Goal: Task Accomplishment & Management: Manage account settings

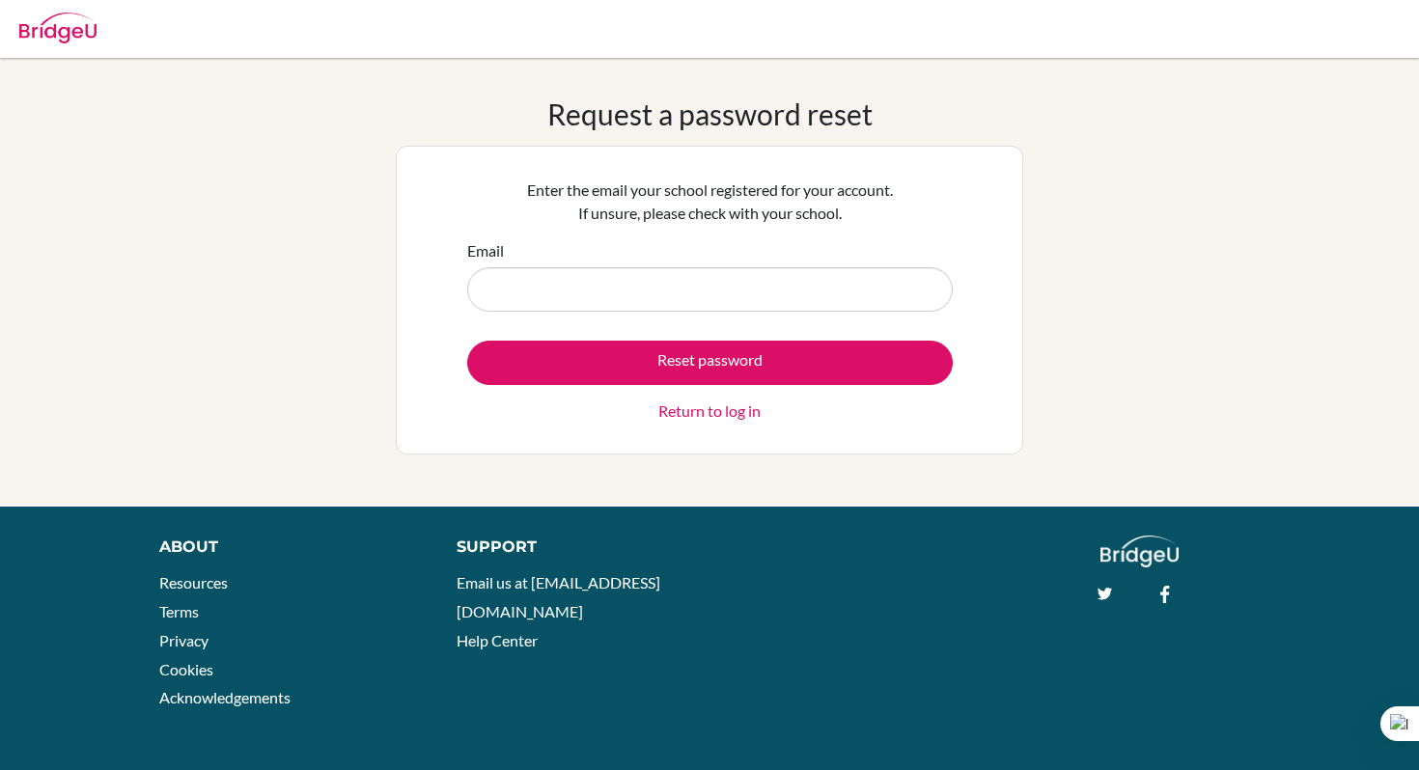
click at [723, 285] on input "Email" at bounding box center [710, 289] width 486 height 44
type input "[EMAIL_ADDRESS][DOMAIN_NAME]"
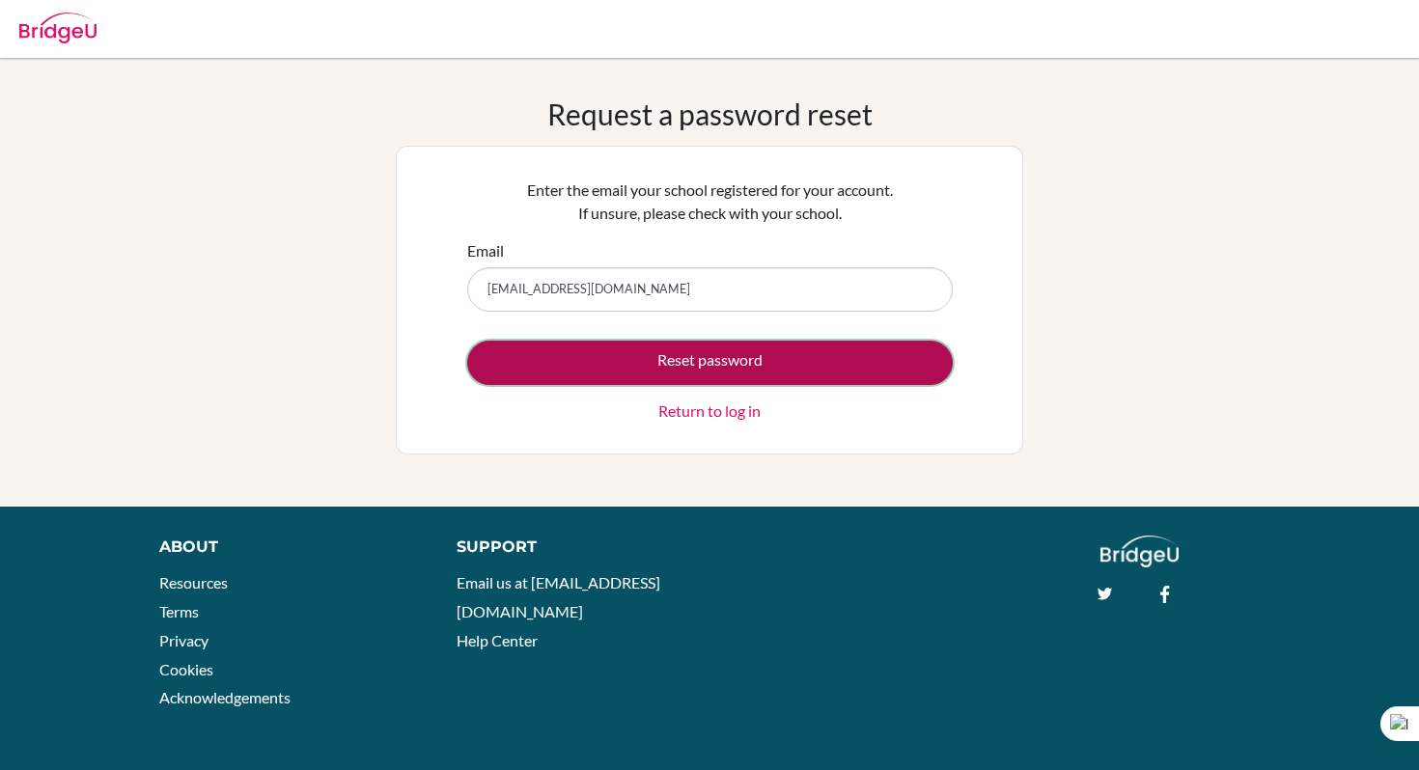
click at [736, 360] on button "Reset password" at bounding box center [710, 363] width 486 height 44
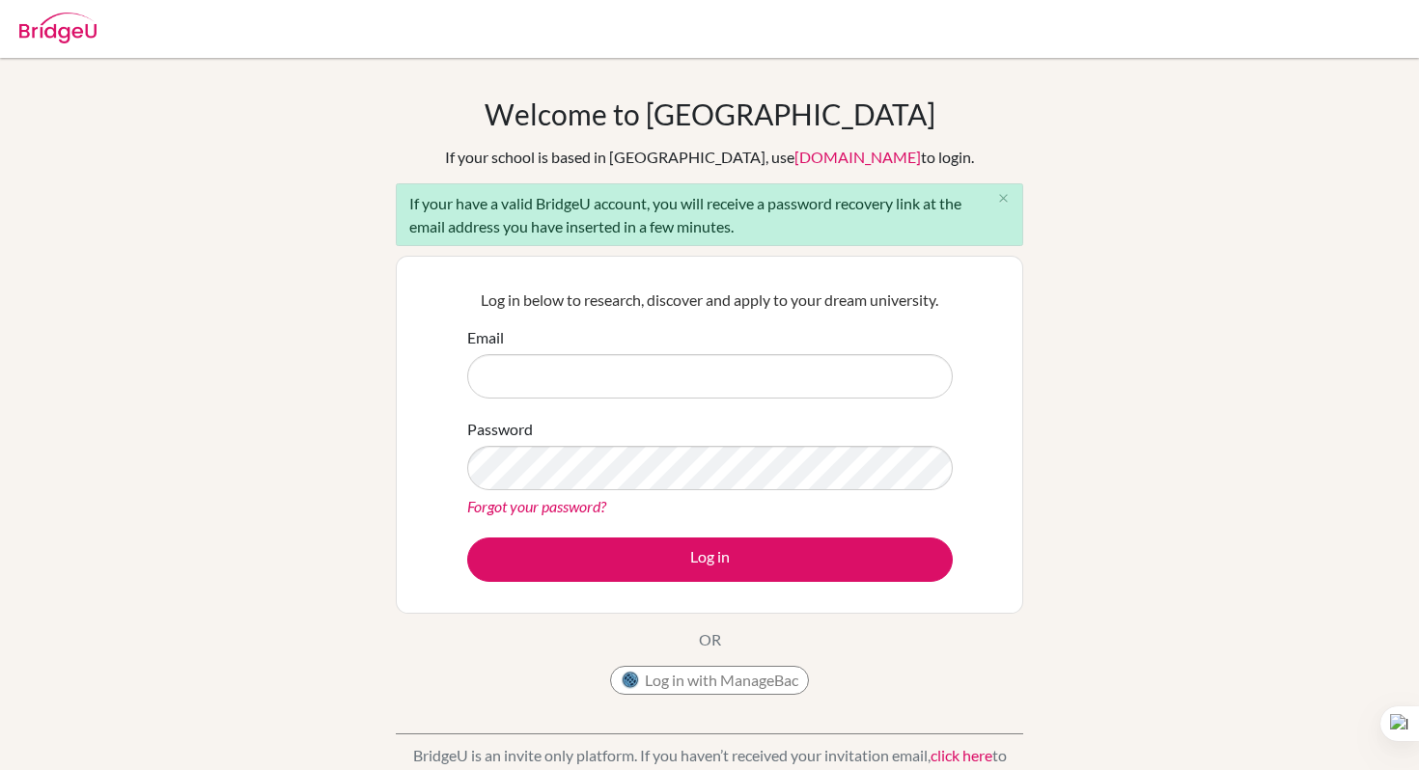
click at [672, 381] on input "Email" at bounding box center [710, 376] width 486 height 44
type input "[EMAIL_ADDRESS][DOMAIN_NAME]"
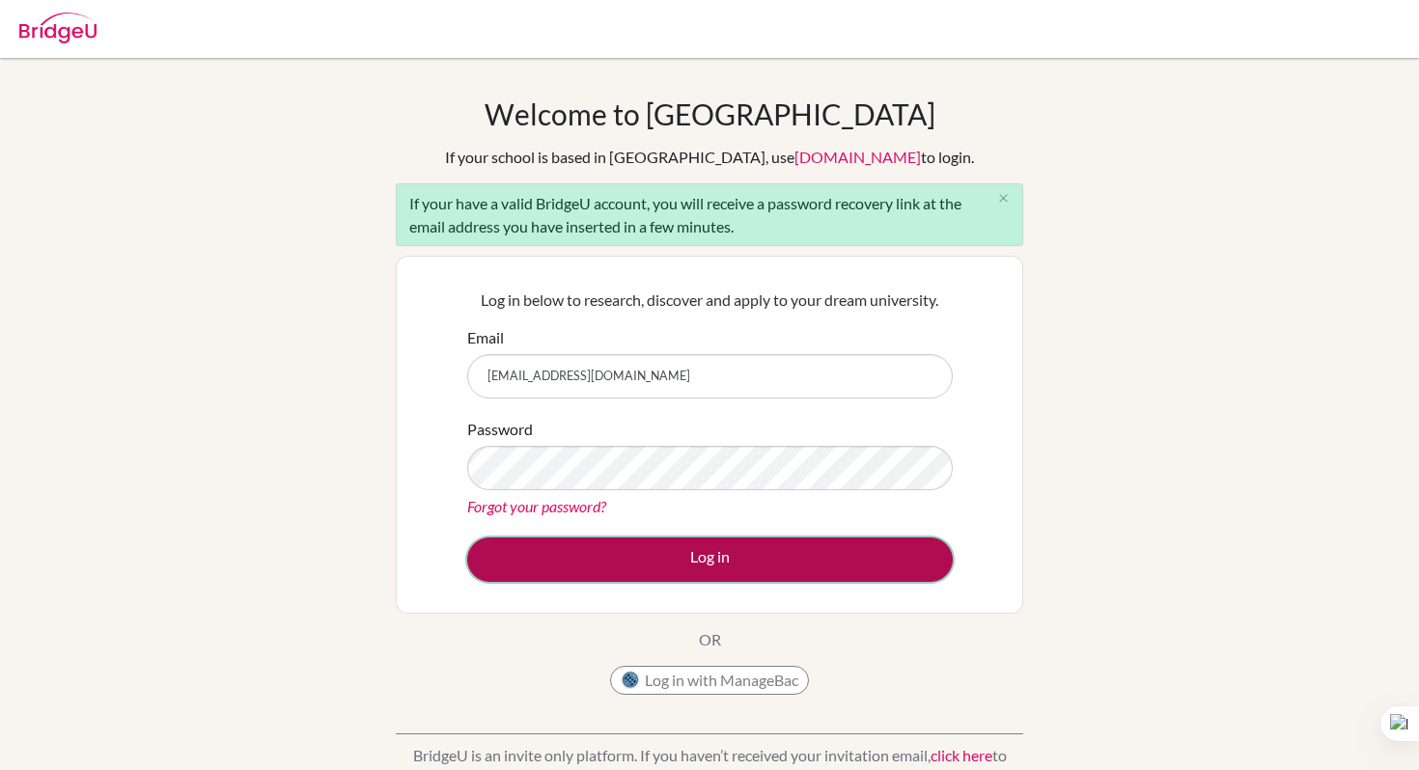
click at [650, 572] on button "Log in" at bounding box center [710, 560] width 486 height 44
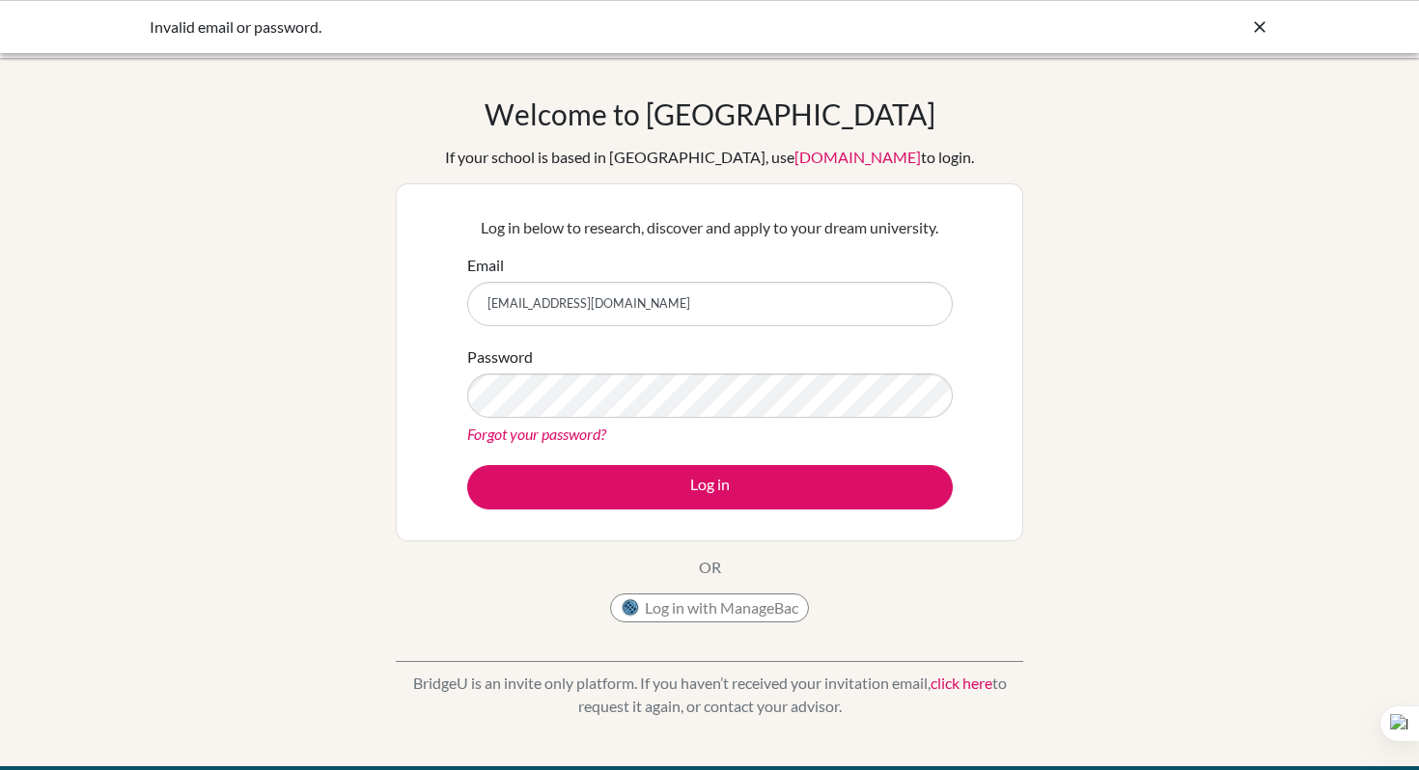
click at [526, 441] on link "Forgot your password?" at bounding box center [536, 434] width 139 height 18
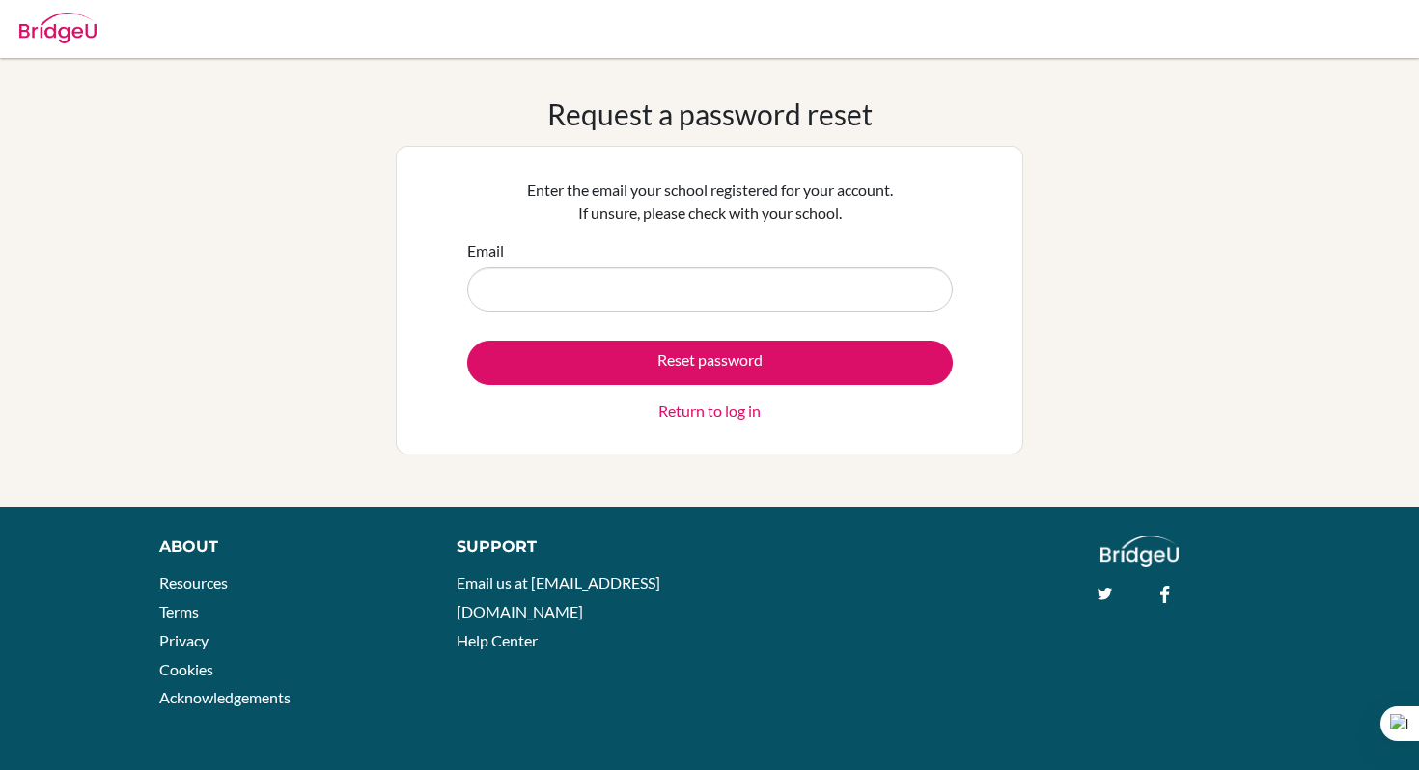
click at [528, 273] on input "Email" at bounding box center [710, 289] width 486 height 44
type input "[EMAIL_ADDRESS][DOMAIN_NAME]"
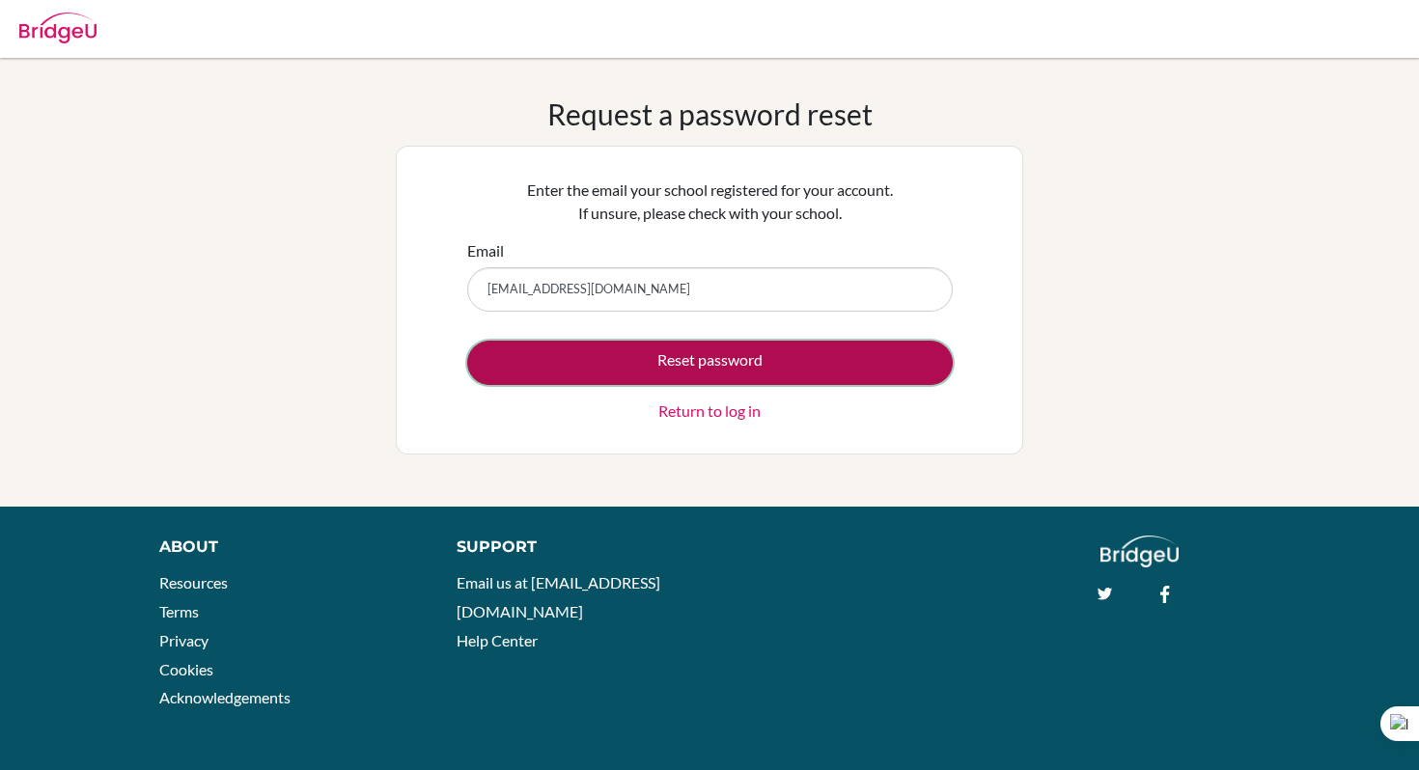
click at [636, 354] on button "Reset password" at bounding box center [710, 363] width 486 height 44
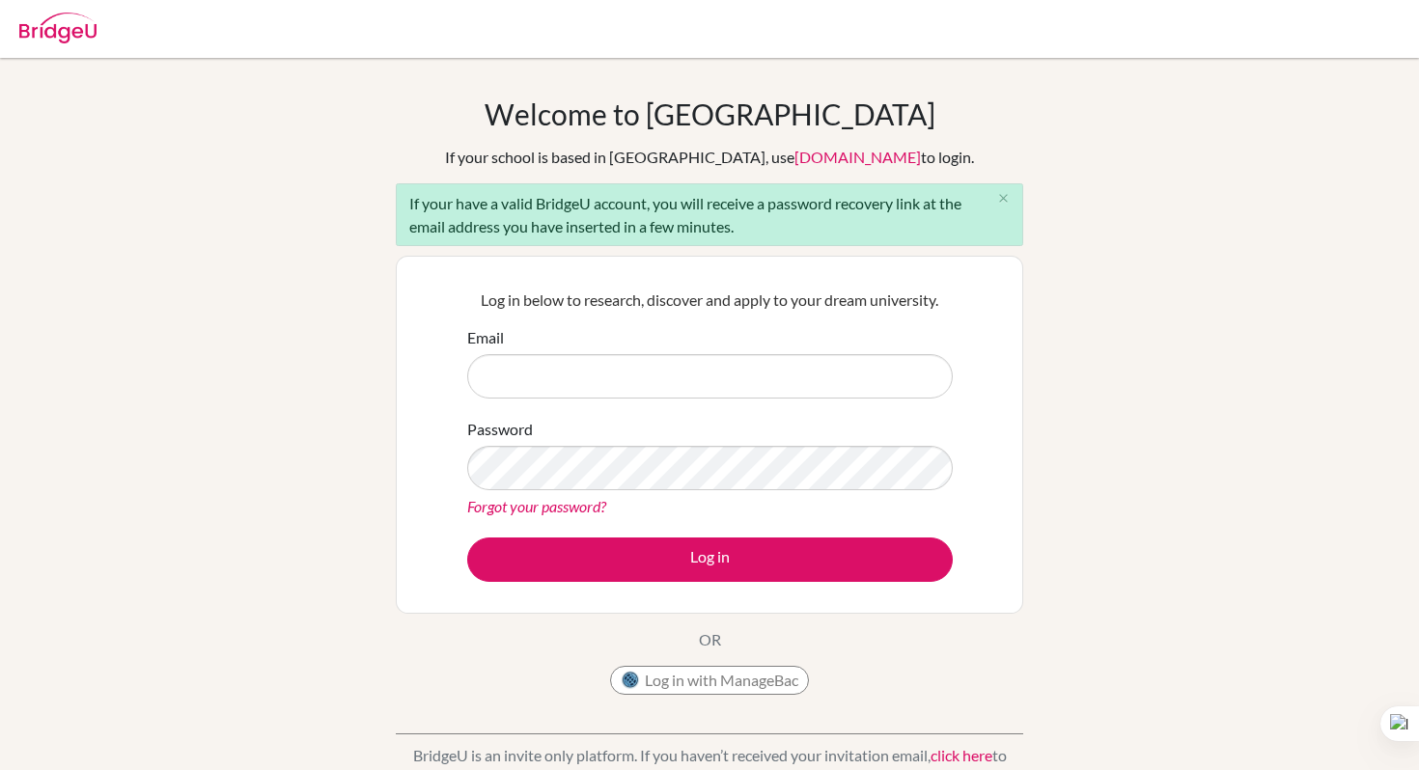
click at [608, 393] on input "Email" at bounding box center [710, 376] width 486 height 44
type input "[EMAIL_ADDRESS][DOMAIN_NAME]"
click at [639, 385] on input "[EMAIL_ADDRESS][DOMAIN_NAME]" at bounding box center [710, 376] width 486 height 44
click at [688, 377] on input "[EMAIL_ADDRESS][DOMAIN_NAME]" at bounding box center [710, 376] width 486 height 44
click at [56, 36] on img at bounding box center [57, 28] width 77 height 31
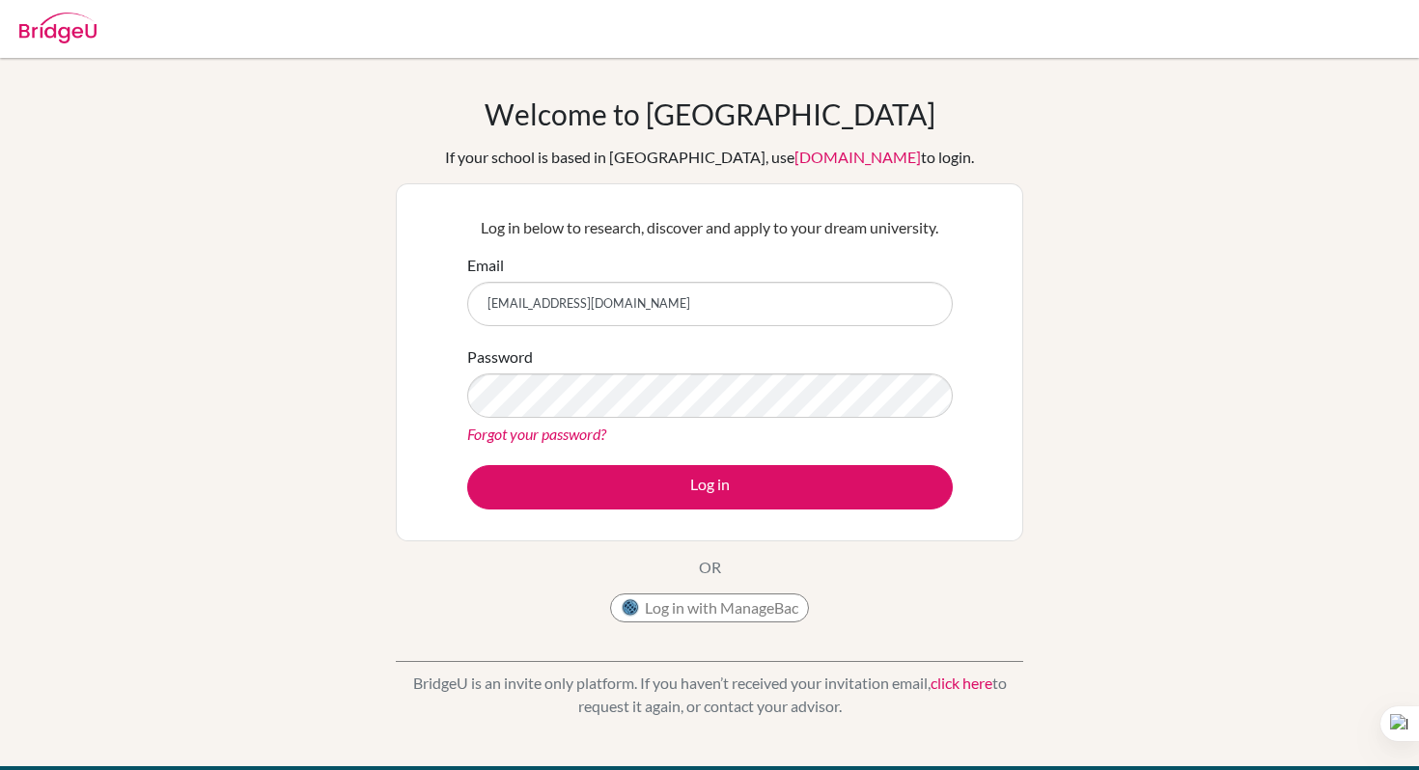
click at [518, 308] on input "[EMAIL_ADDRESS][DOMAIN_NAME]" at bounding box center [710, 304] width 486 height 44
drag, startPoint x: 588, startPoint y: 303, endPoint x: 609, endPoint y: 303, distance: 21.2
click at [609, 303] on input "aljazik.almutawa@gmail.com" at bounding box center [710, 304] width 486 height 44
drag, startPoint x: 584, startPoint y: 306, endPoint x: 662, endPoint y: 304, distance: 78.2
click at [662, 304] on input "aljazik.almutawa@gmail.com" at bounding box center [710, 304] width 486 height 44
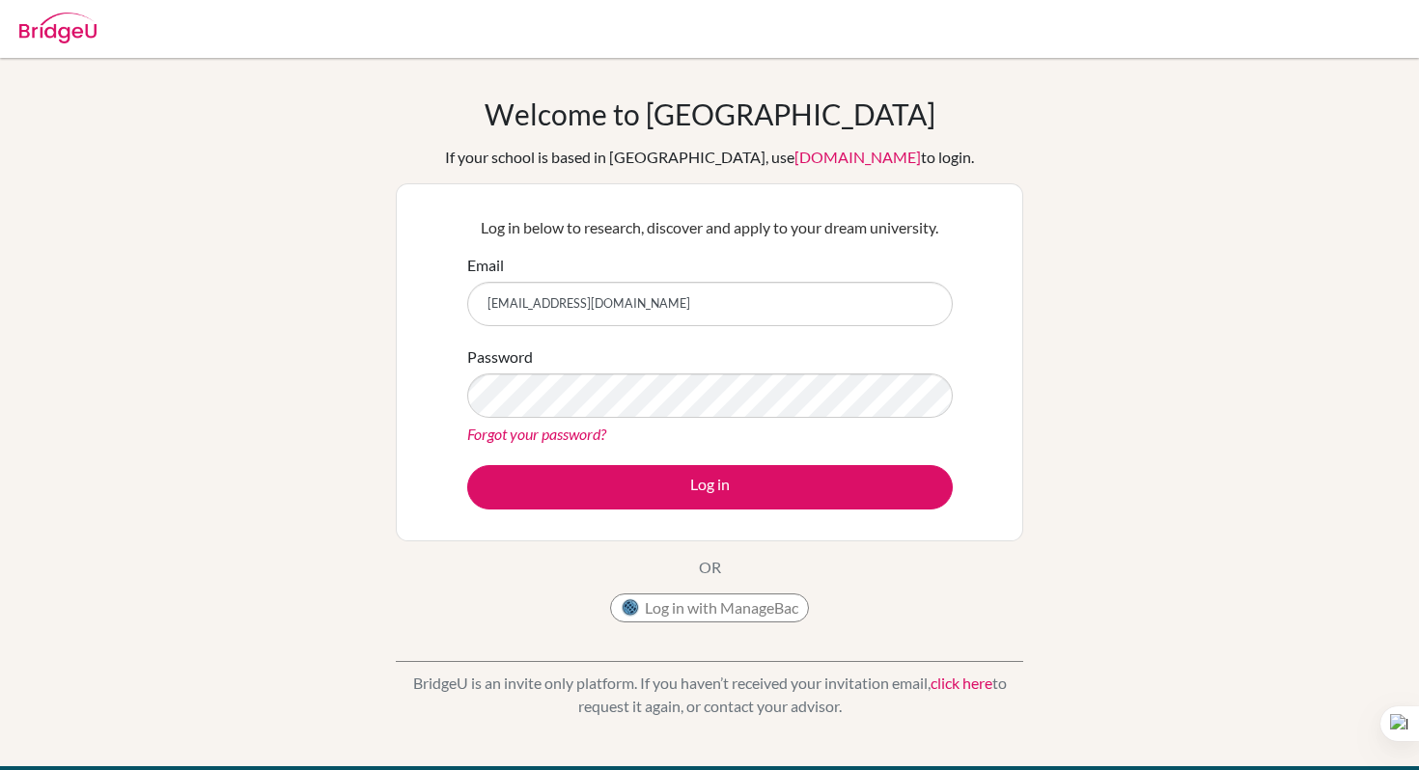
type input "aljazik.almutawa@student.bbs.edu.kw"
click at [574, 428] on link "Forgot your password?" at bounding box center [536, 434] width 139 height 18
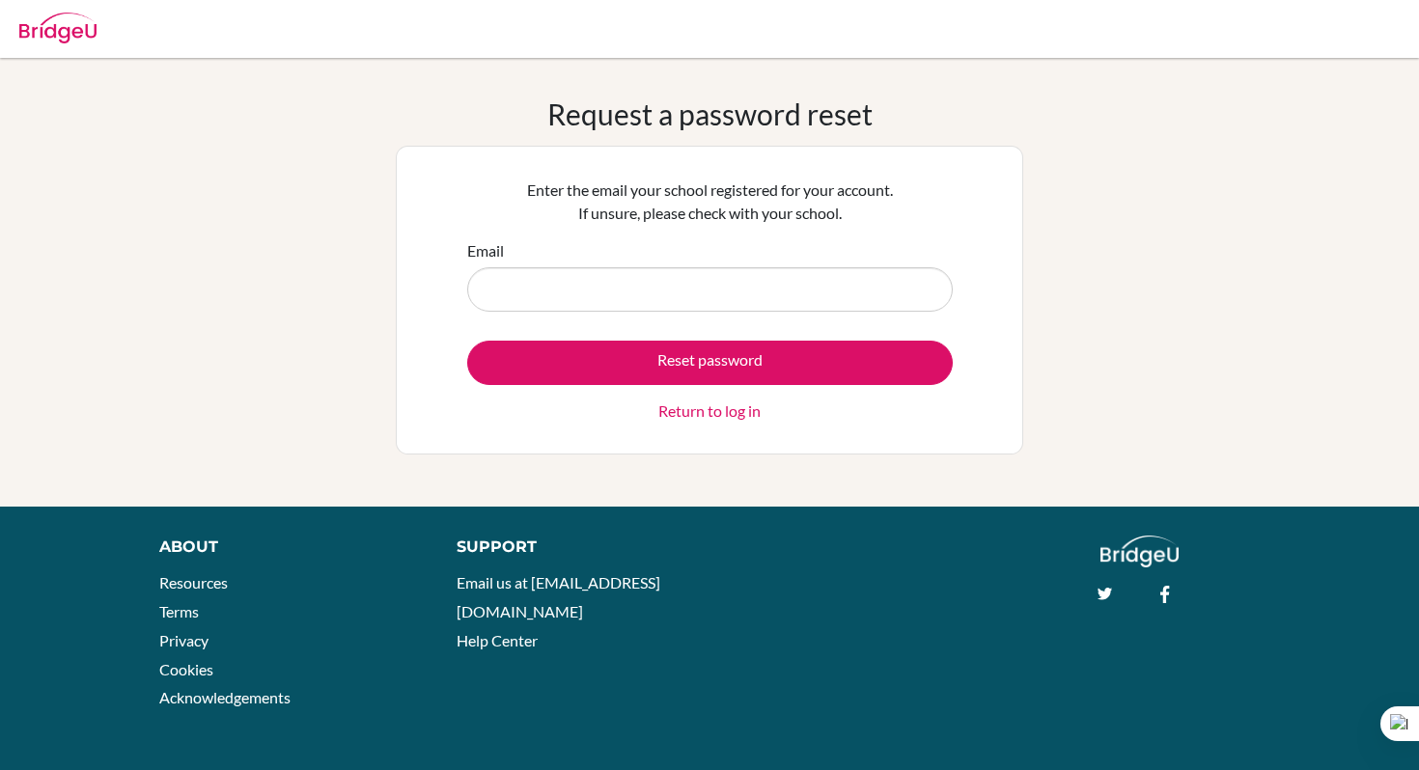
click at [674, 301] on input "Email" at bounding box center [710, 289] width 486 height 44
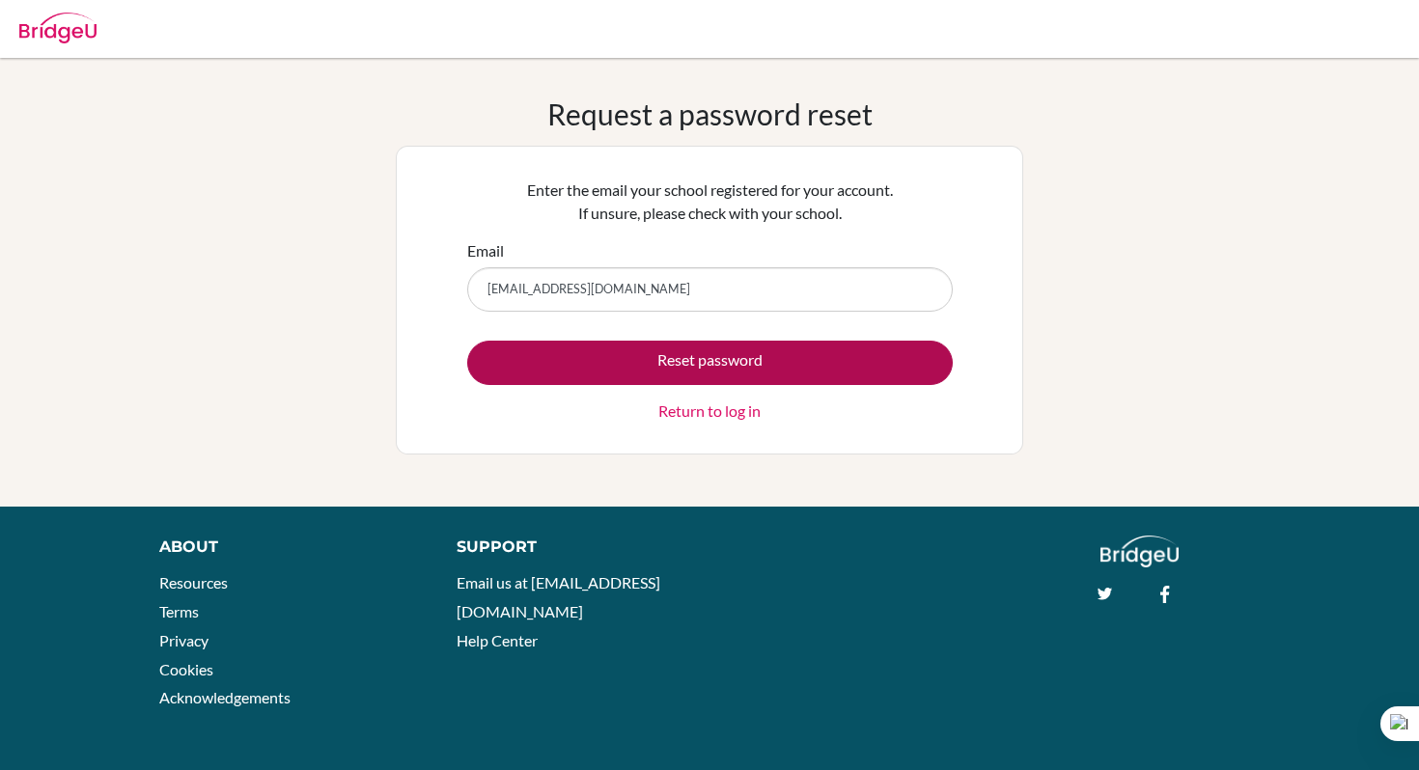
type input "aljazik.almutawa@student.bbs.edu.kw"
click at [754, 364] on button "Reset password" at bounding box center [710, 363] width 486 height 44
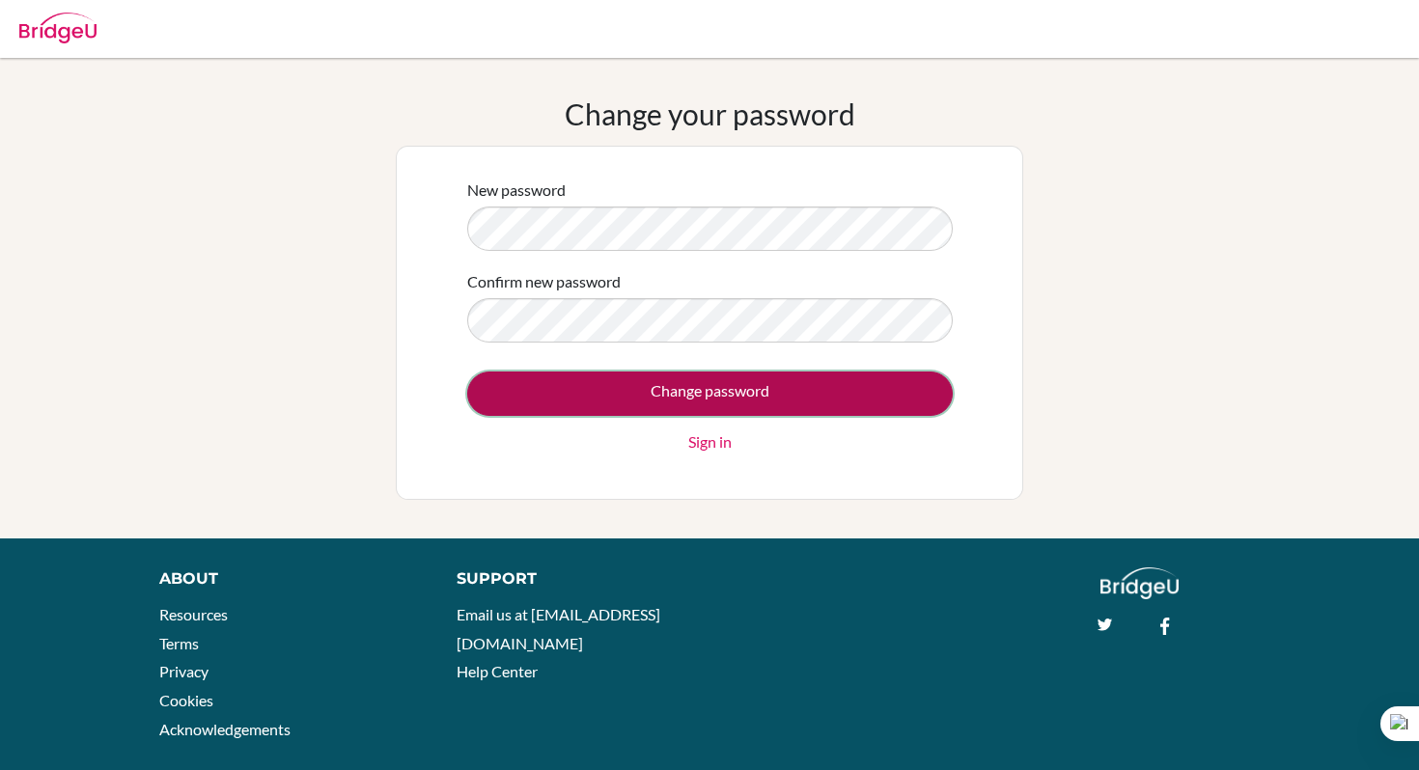
click at [661, 391] on input "Change password" at bounding box center [710, 394] width 486 height 44
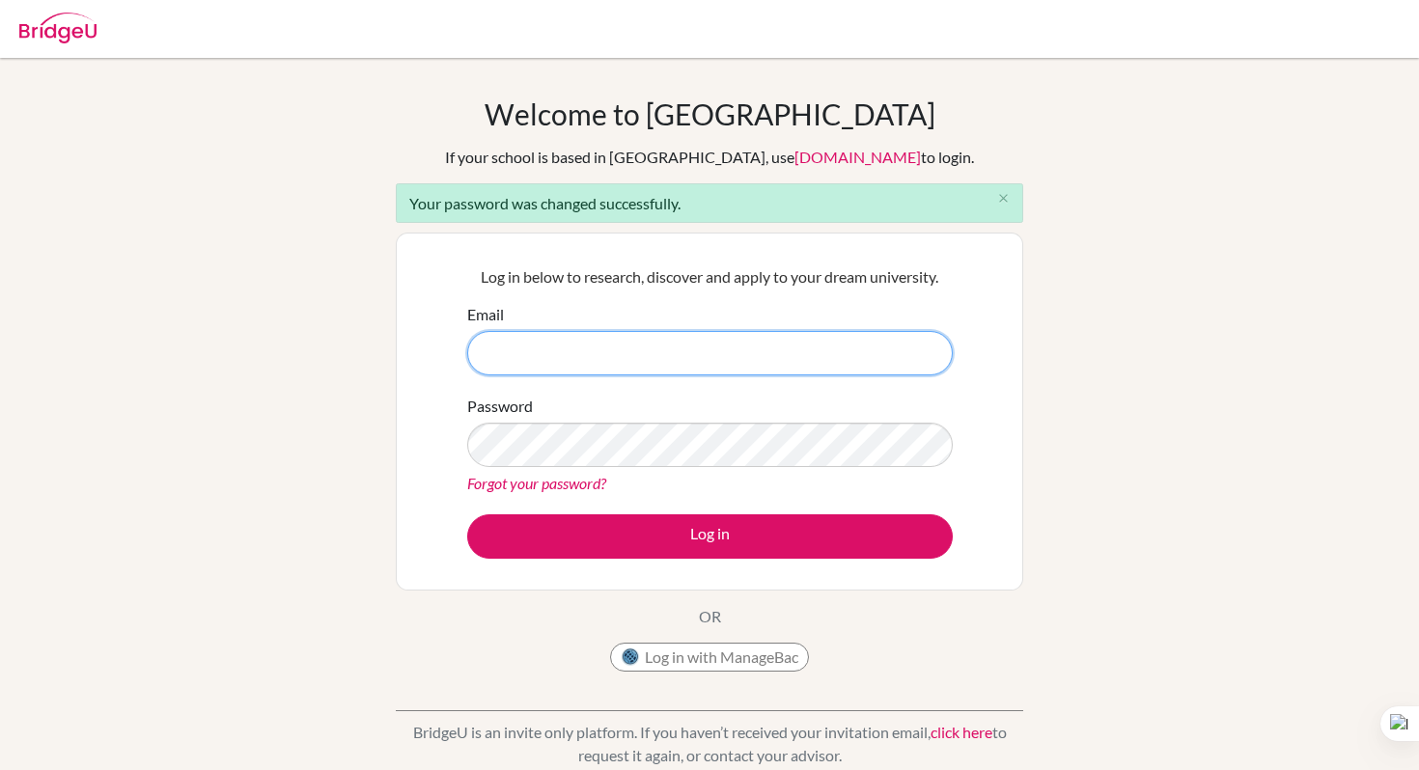
type input "[EMAIL_ADDRESS][DOMAIN_NAME]"
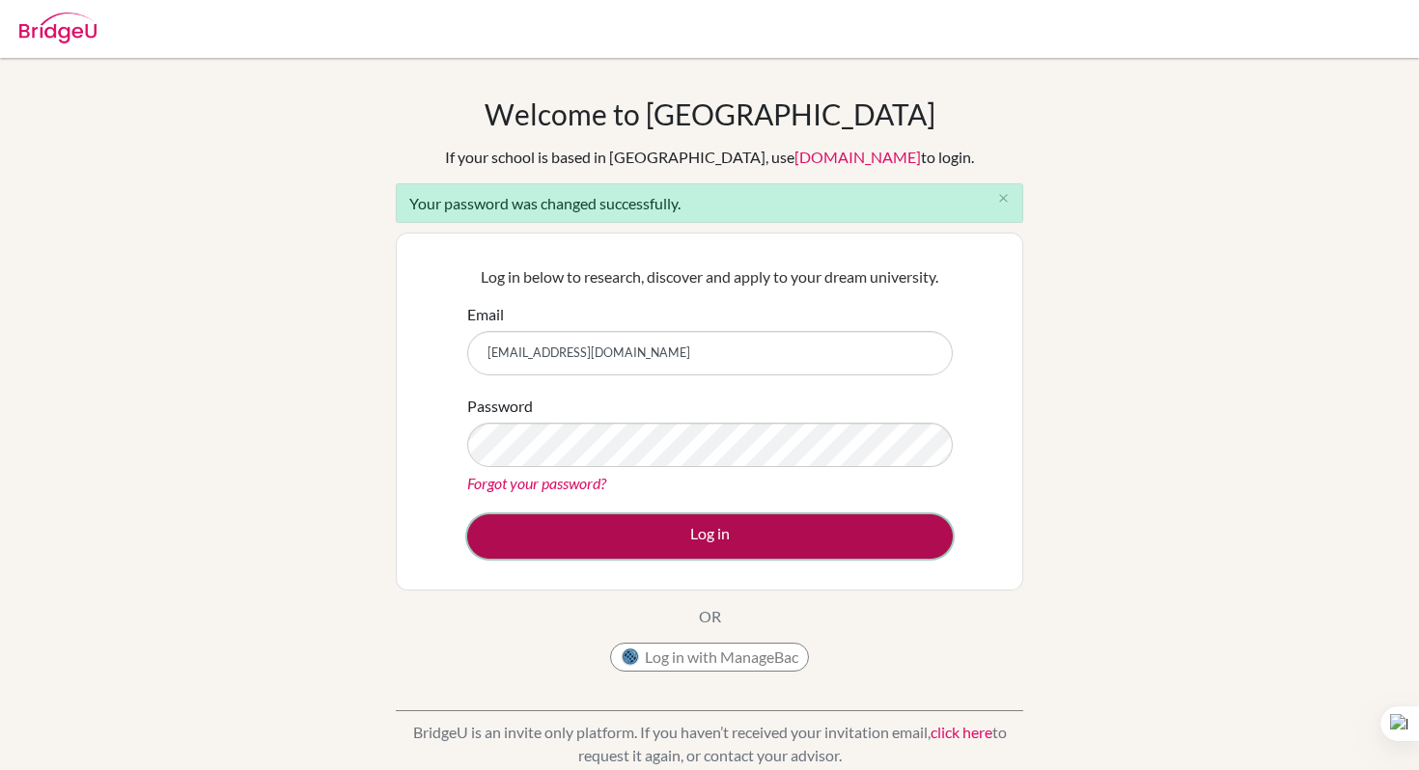
click at [663, 545] on button "Log in" at bounding box center [710, 537] width 486 height 44
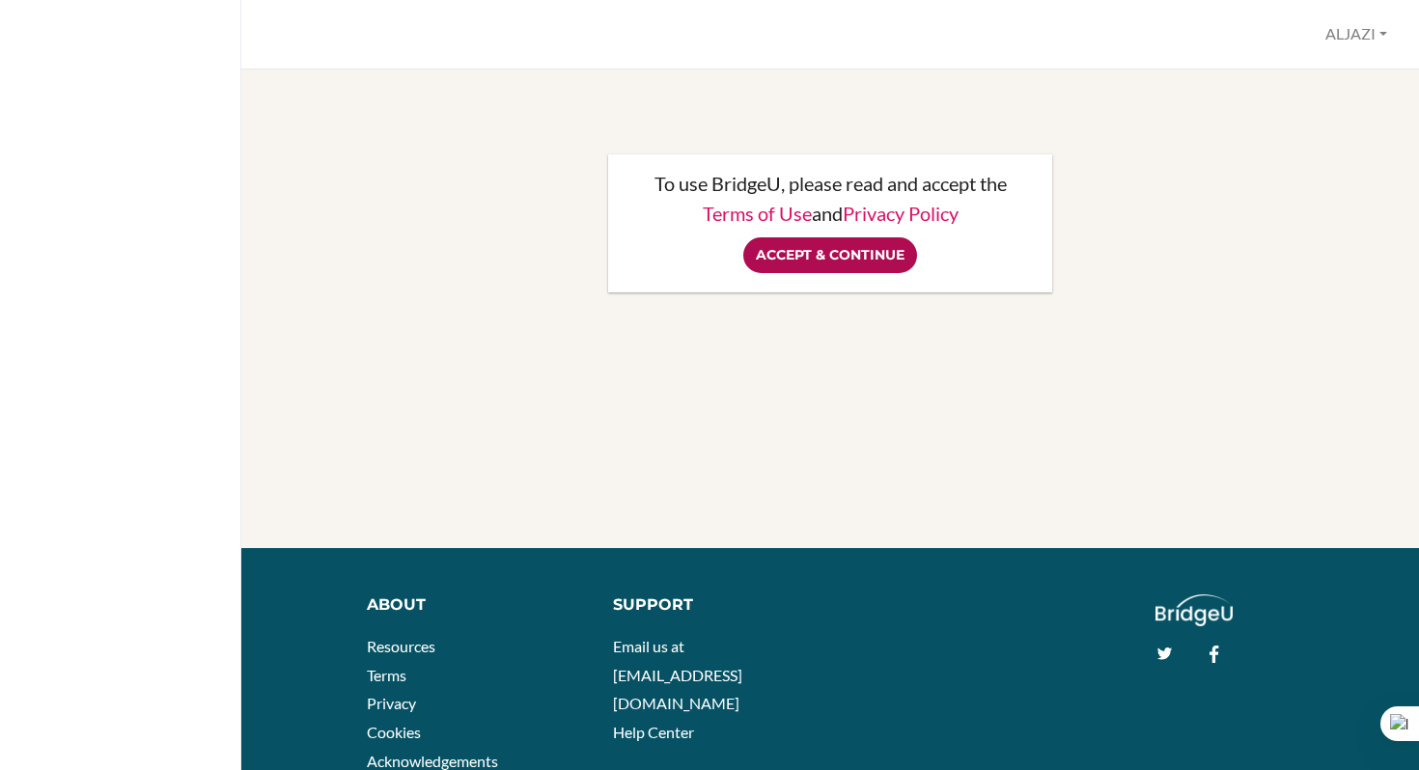
click at [860, 247] on input "Accept & Continue" at bounding box center [830, 256] width 174 height 36
